Goal: Check status

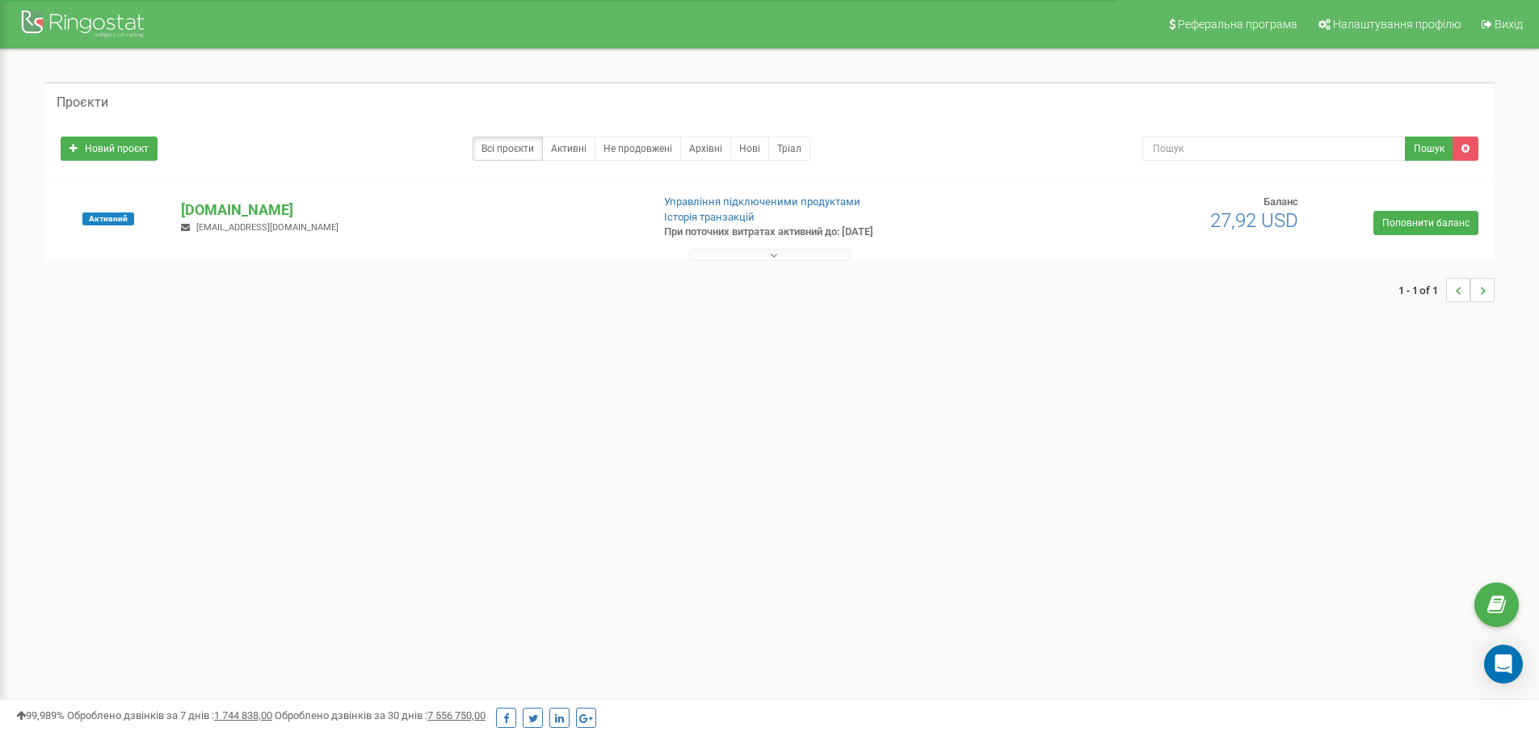
click at [781, 257] on button at bounding box center [770, 255] width 162 height 12
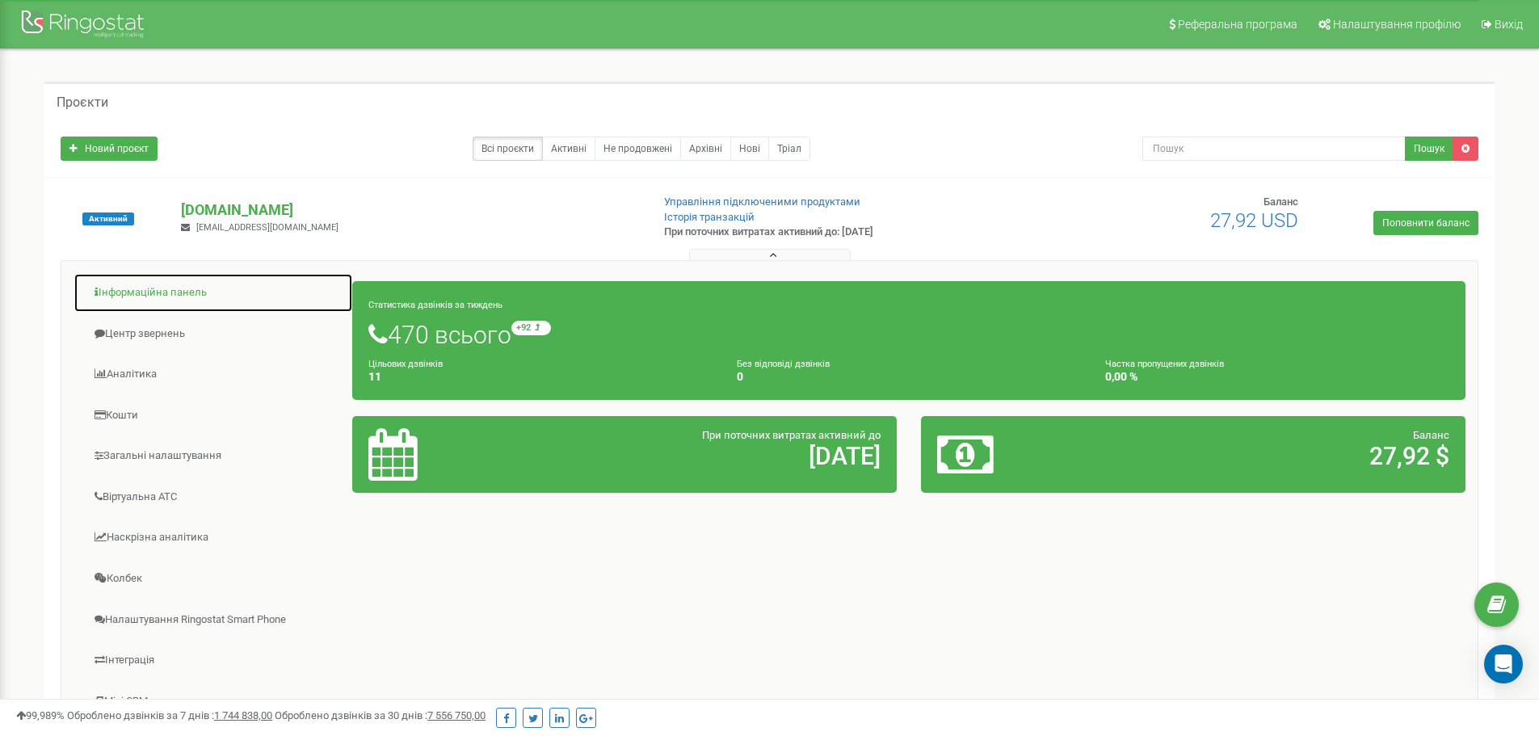
click at [143, 291] on link "Інформаційна панель" at bounding box center [212, 293] width 279 height 40
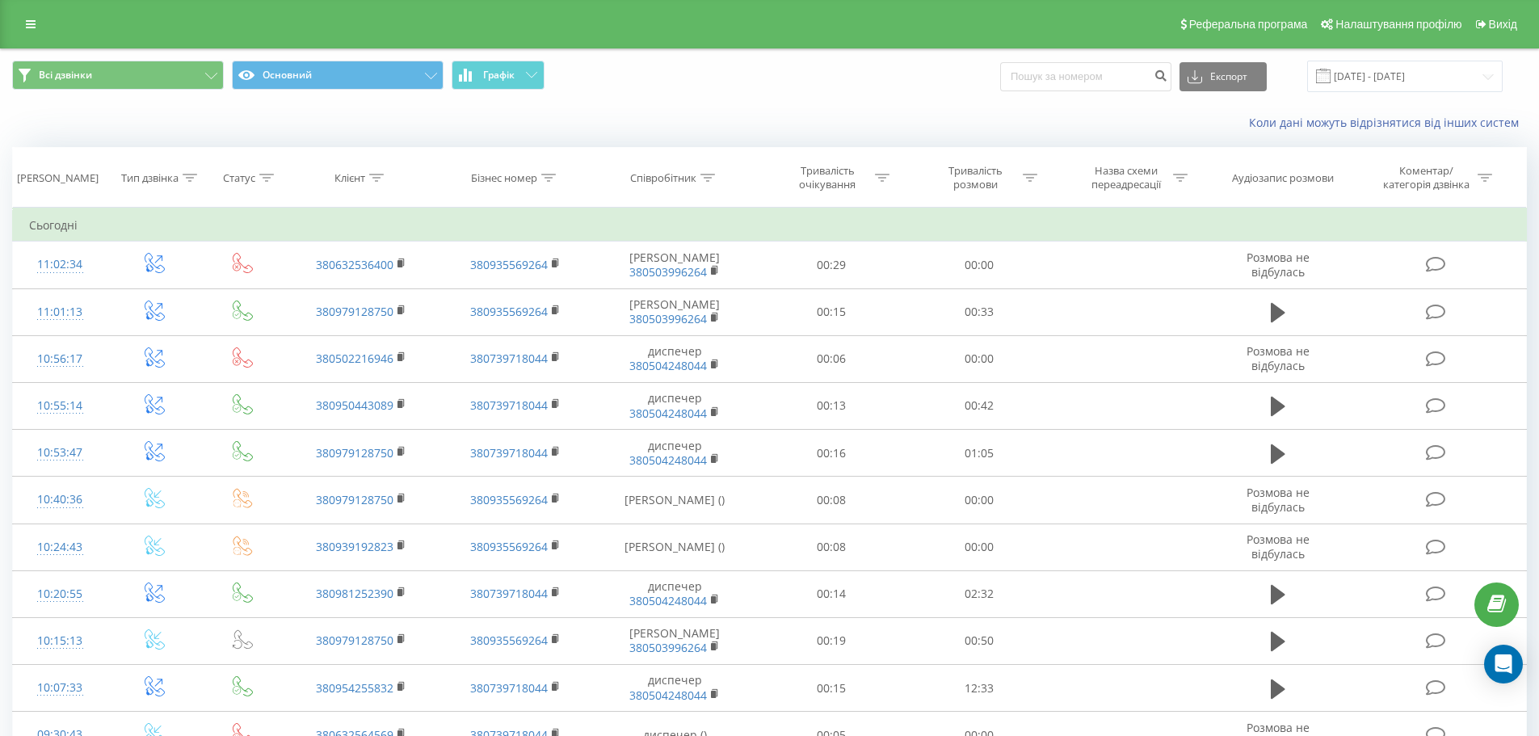
click at [1346, 221] on td "Сьогодні" at bounding box center [770, 225] width 1514 height 32
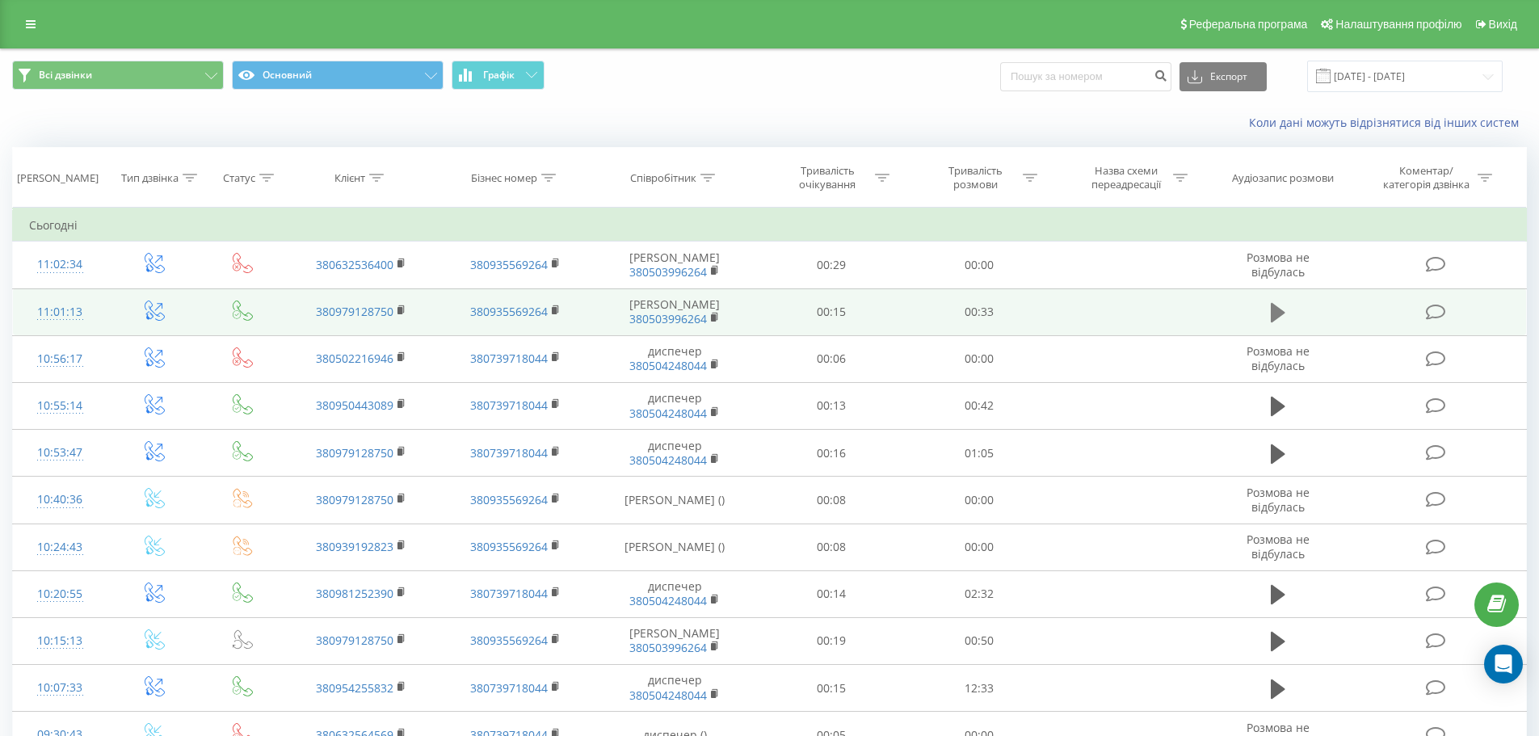
click at [1275, 322] on icon at bounding box center [1277, 312] width 15 height 19
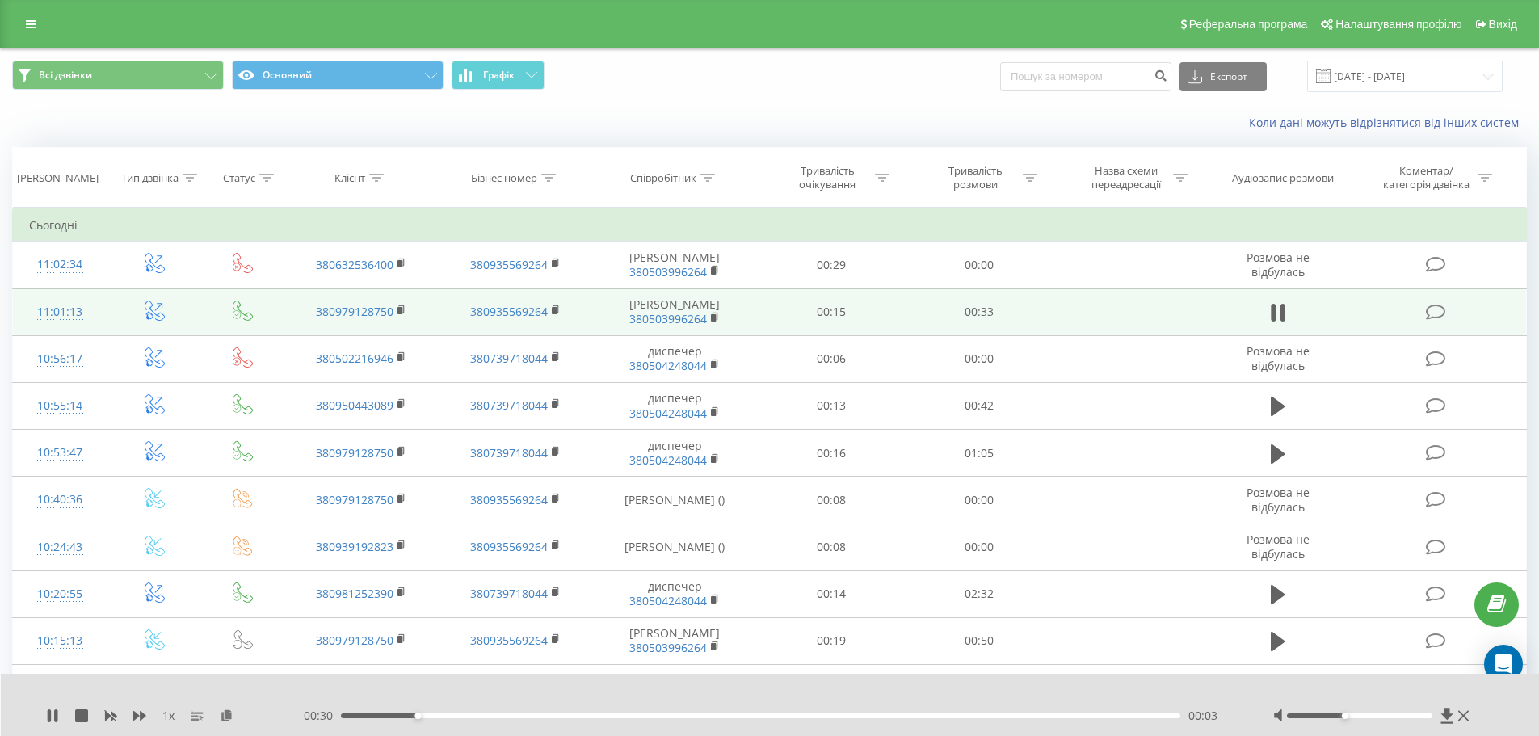
drag, startPoint x: 1355, startPoint y: 716, endPoint x: 1340, endPoint y: 716, distance: 15.3
click at [1340, 716] on div at bounding box center [1359, 715] width 145 height 5
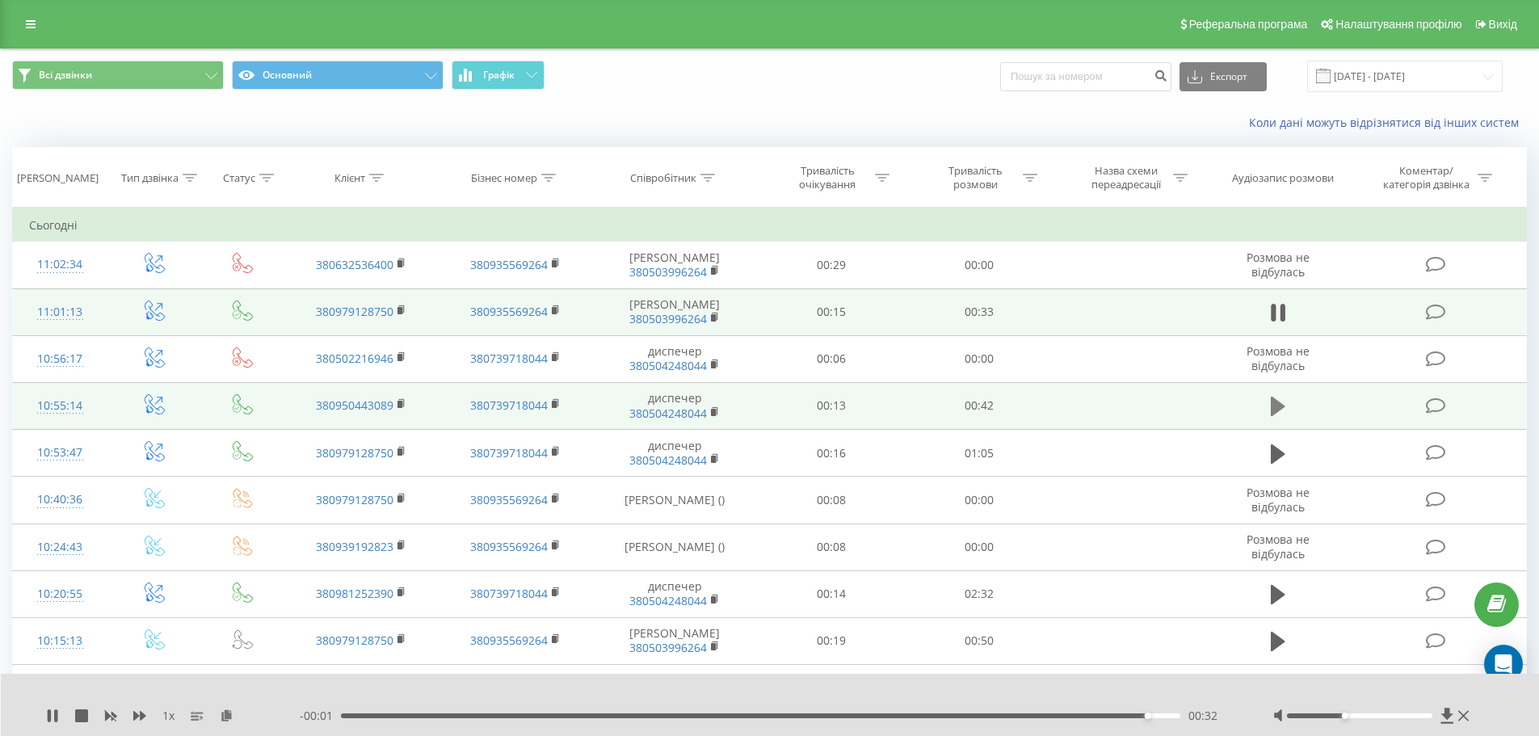
click at [1274, 416] on icon at bounding box center [1277, 406] width 15 height 19
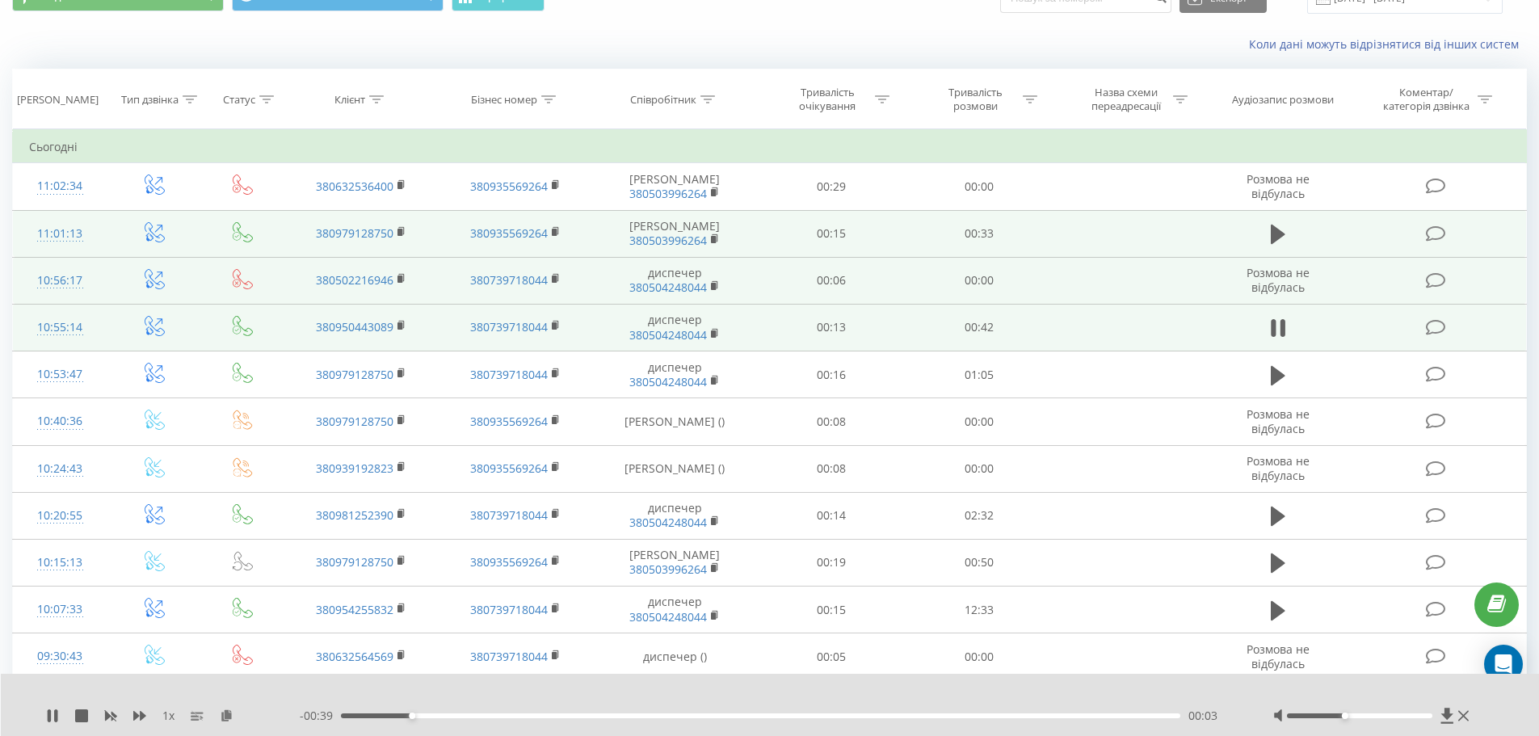
scroll to position [81, 0]
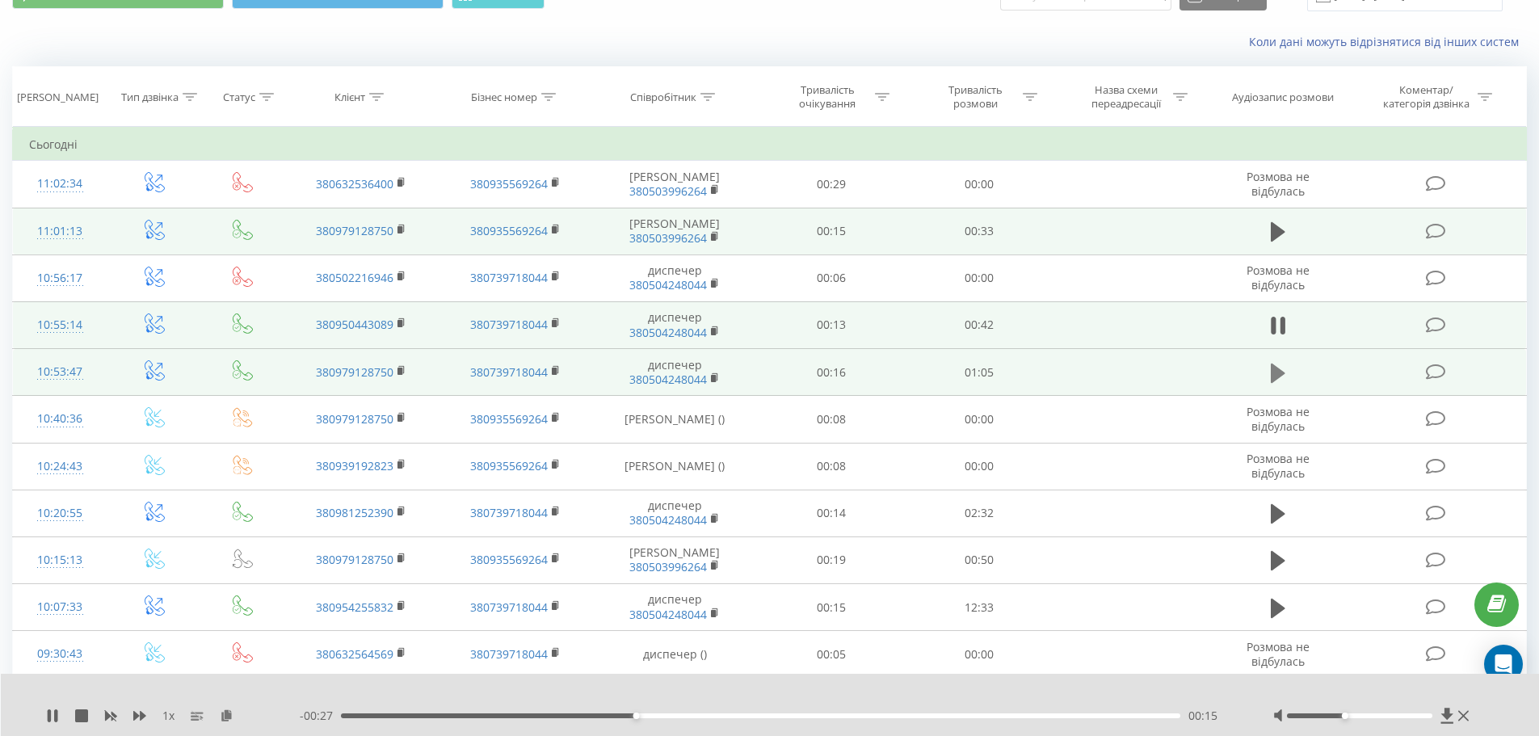
click at [1274, 382] on icon at bounding box center [1277, 372] width 15 height 19
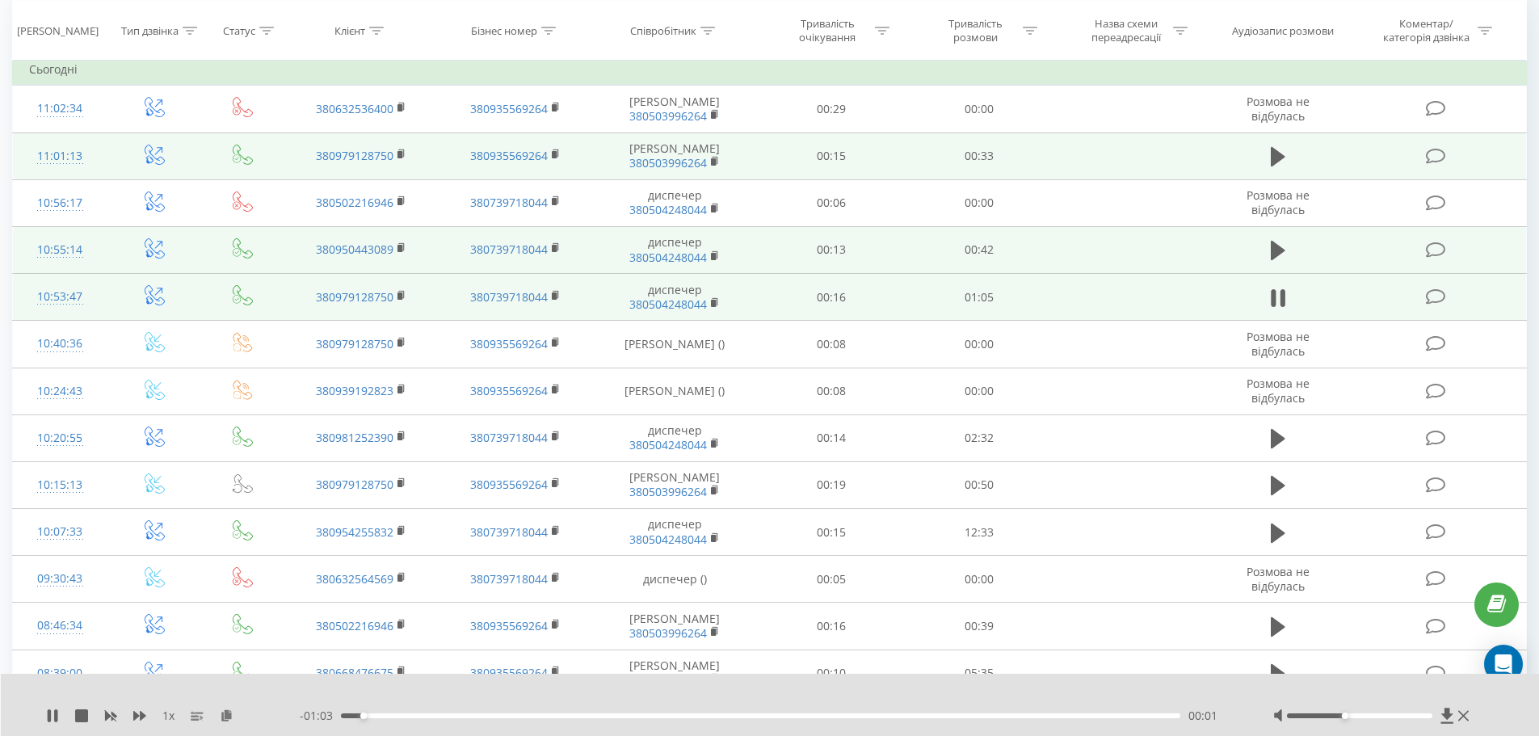
scroll to position [162, 0]
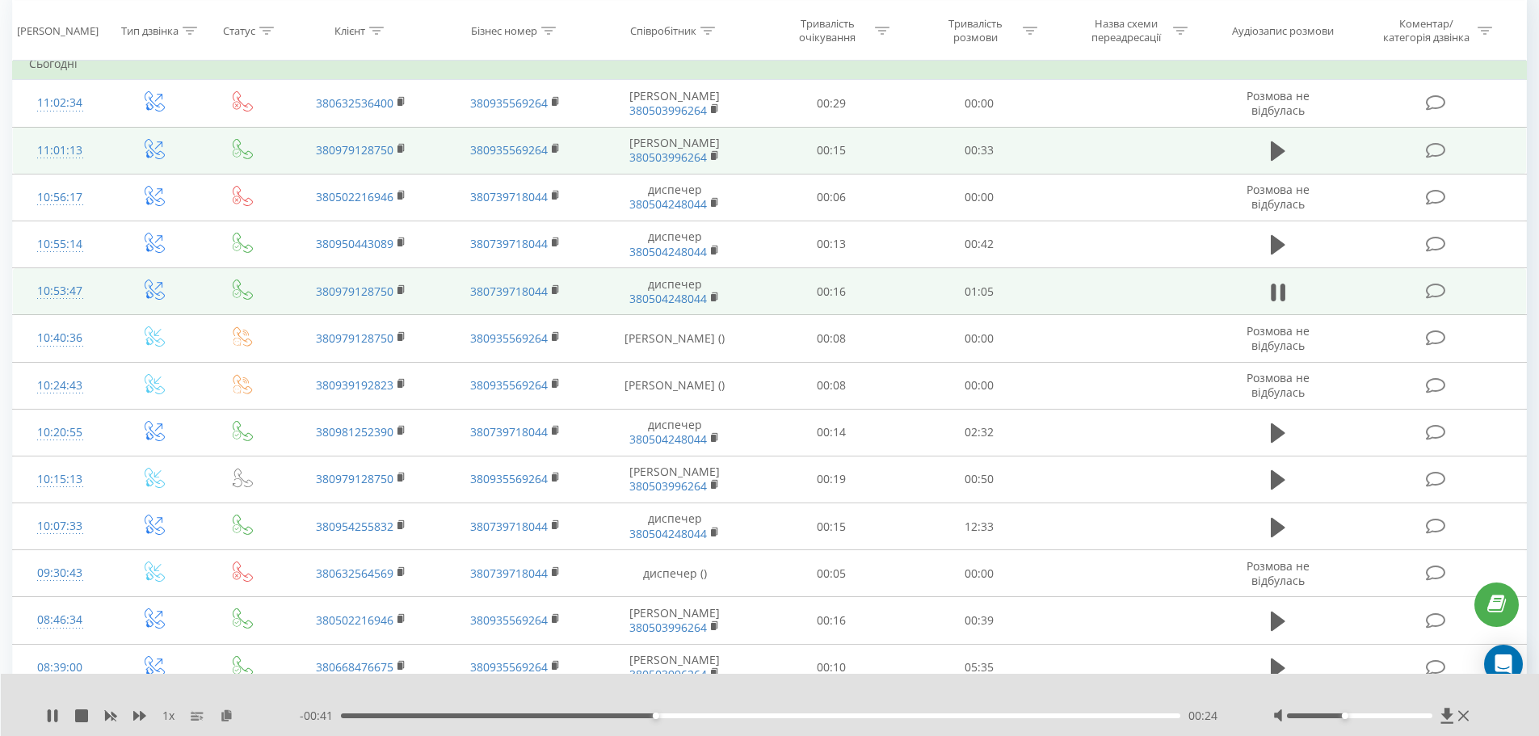
click at [44, 714] on div "1 x - 00:41 00:24 00:24" at bounding box center [770, 705] width 1539 height 62
